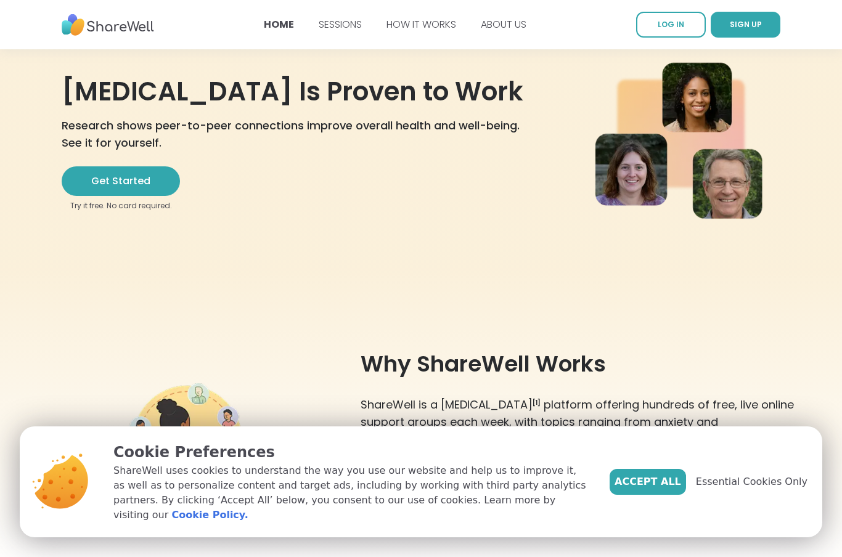
scroll to position [80, 0]
click at [663, 490] on span "Accept All" at bounding box center [648, 482] width 67 height 15
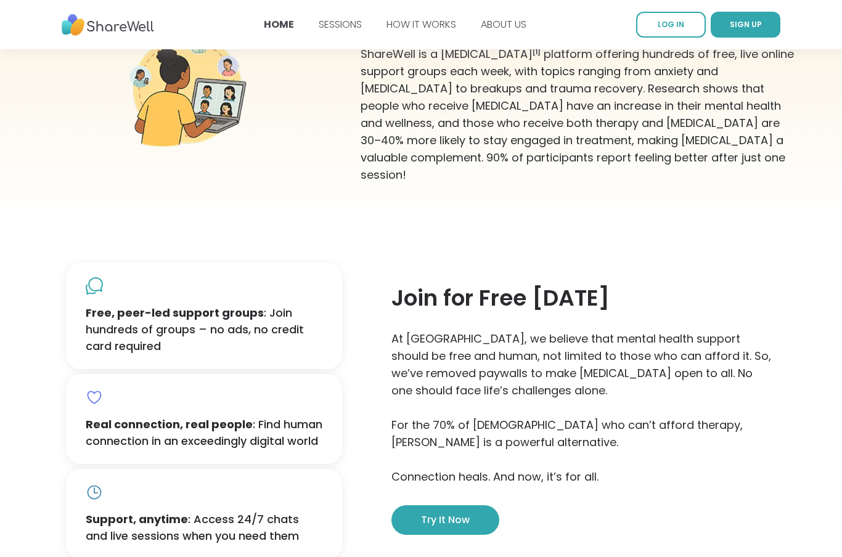
scroll to position [440, 0]
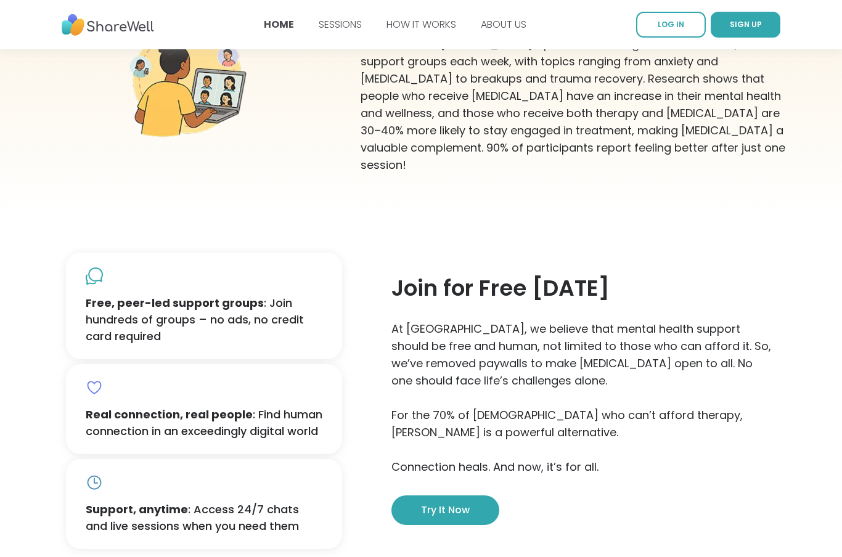
click at [146, 407] on b "Real connection, real people" at bounding box center [169, 414] width 167 height 15
click at [115, 407] on b "Real connection, real people" at bounding box center [169, 414] width 167 height 15
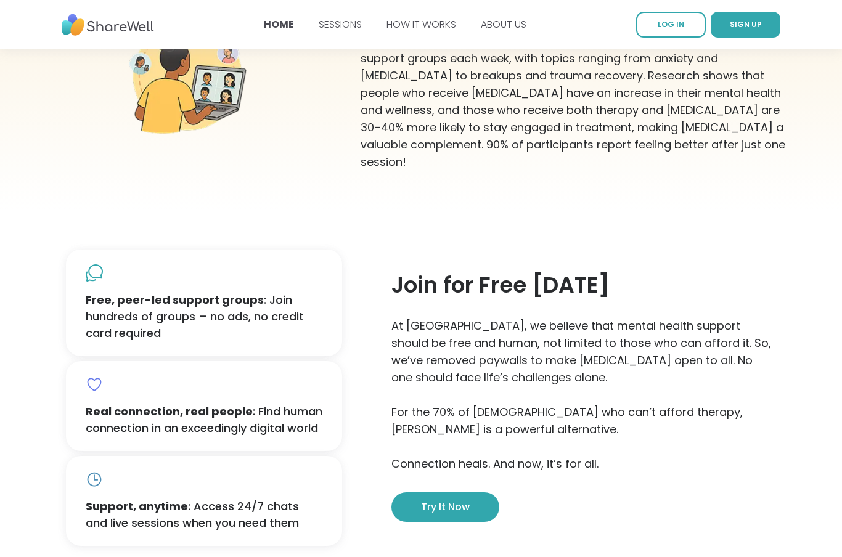
scroll to position [442, 0]
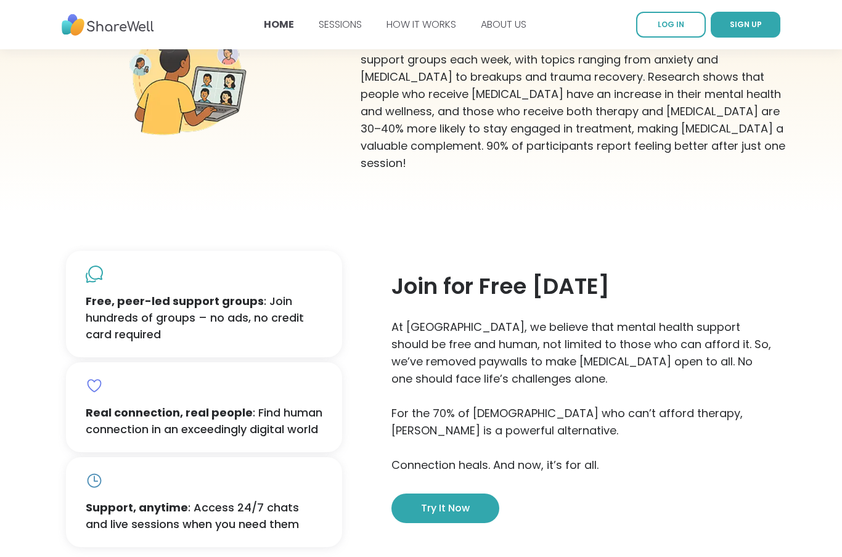
click at [213, 405] on b "Real connection, real people" at bounding box center [169, 412] width 167 height 15
click at [217, 405] on b "Real connection, real people" at bounding box center [169, 412] width 167 height 15
click at [271, 409] on p "Real connection, real people : Find human connection in an exceedingly digital …" at bounding box center [204, 421] width 237 height 33
click at [94, 377] on icon at bounding box center [94, 385] width 17 height 17
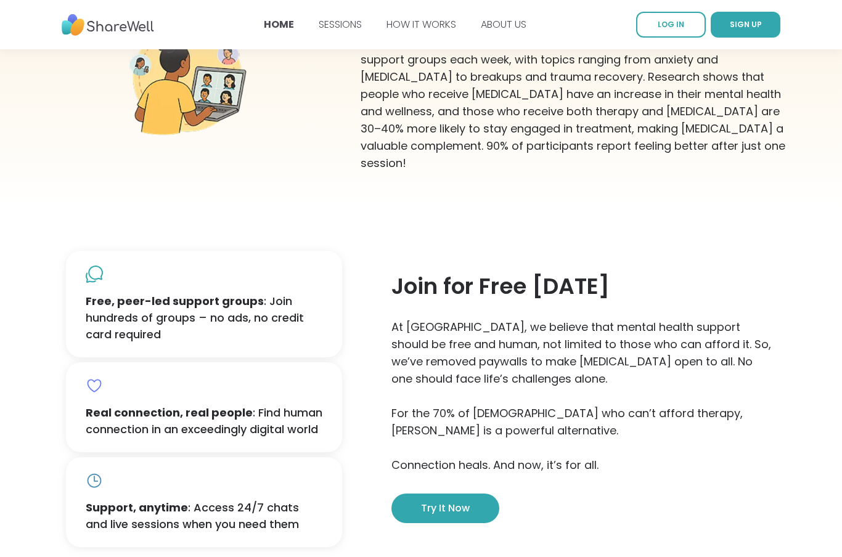
click at [456, 494] on button "Try it now" at bounding box center [446, 509] width 108 height 30
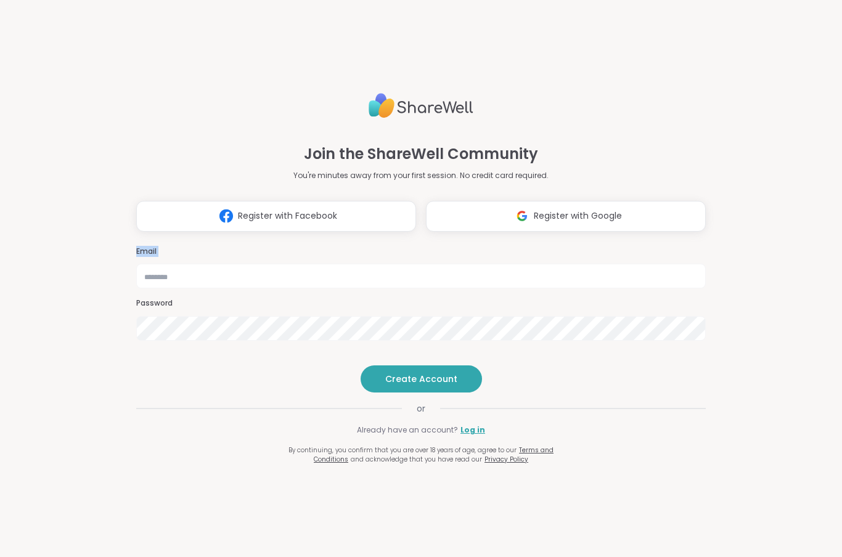
click at [94, 271] on div "Join the ShareWell Community You're minutes away from your first session. No cr…" at bounding box center [421, 278] width 842 height 557
click at [496, 201] on button "Register with Google" at bounding box center [566, 216] width 280 height 31
click at [283, 210] on span "Register with Facebook" at bounding box center [287, 216] width 99 height 13
